Goal: Task Accomplishment & Management: Use online tool/utility

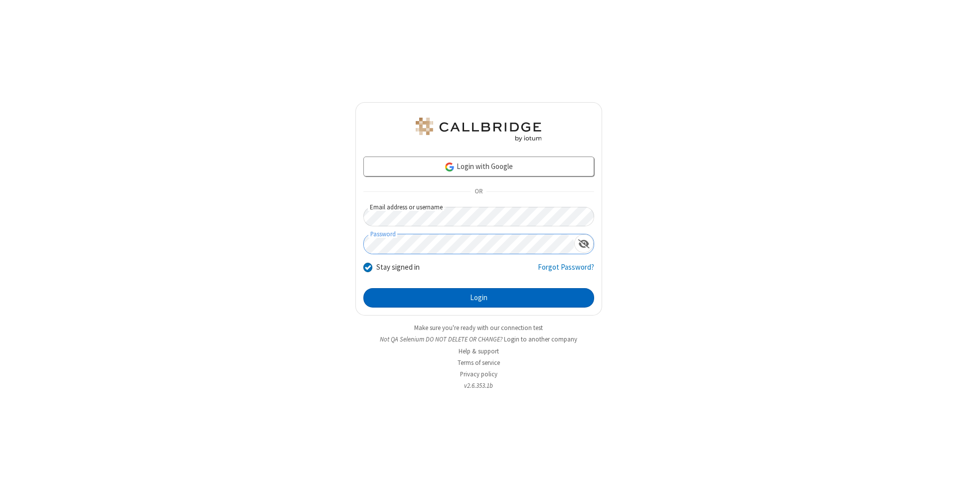
click at [479, 298] on button "Login" at bounding box center [478, 298] width 231 height 20
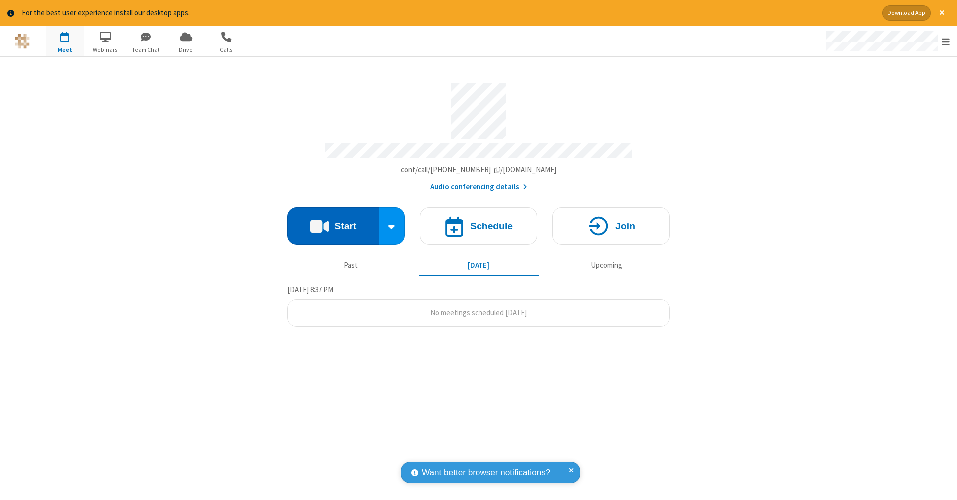
click at [333, 221] on button "Start" at bounding box center [333, 225] width 92 height 37
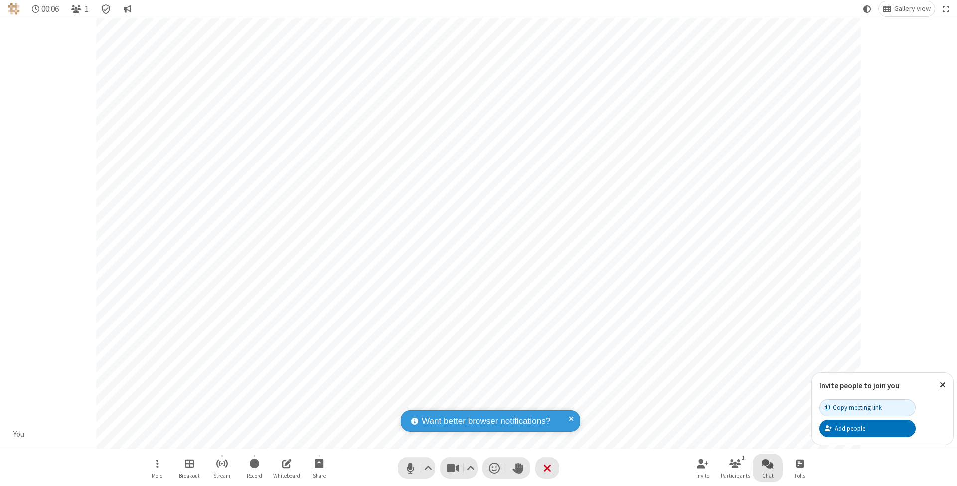
click at [767, 463] on span "Open chat" at bounding box center [768, 463] width 12 height 12
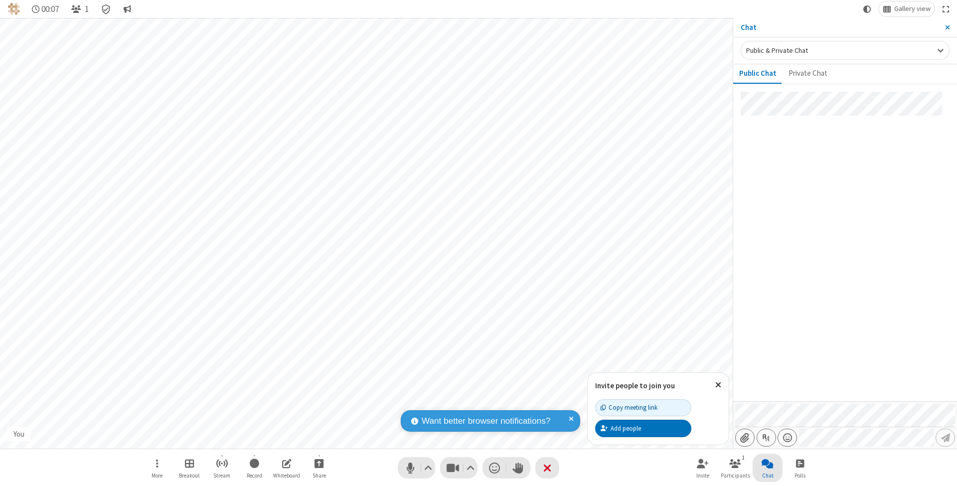
type input "C:\fakepath\doc_test.docx"
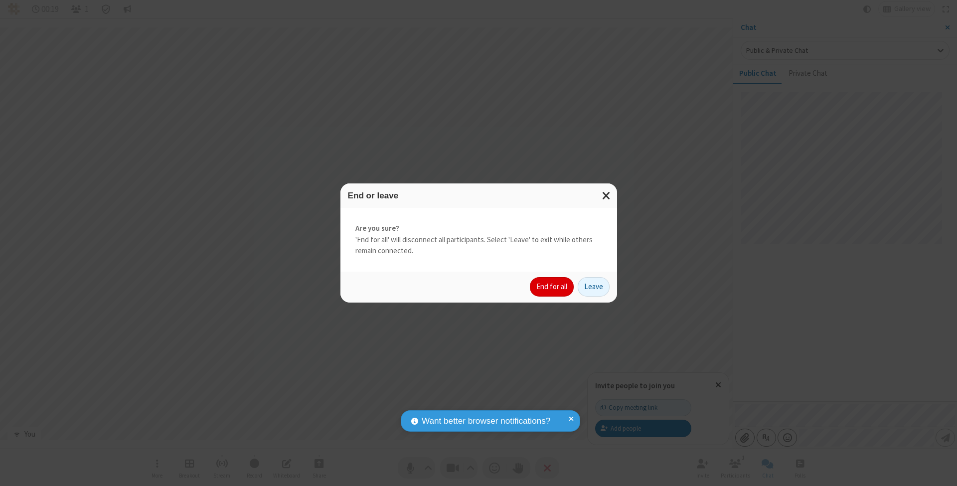
click at [552, 286] on button "End for all" at bounding box center [552, 287] width 44 height 20
